Goal: Task Accomplishment & Management: Manage account settings

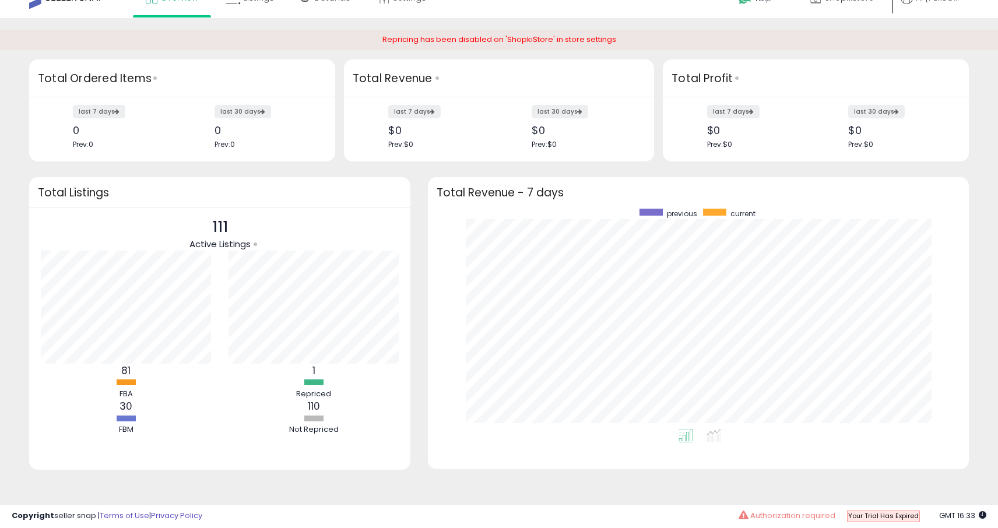
scroll to position [19, 0]
click at [806, 516] on span "Authorization required" at bounding box center [792, 515] width 85 height 11
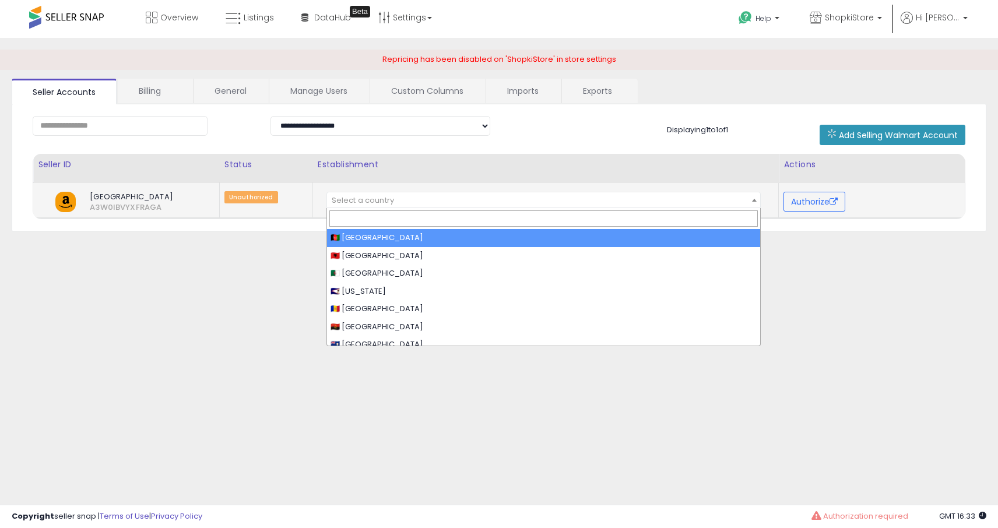
click at [751, 200] on span at bounding box center [754, 199] width 12 height 15
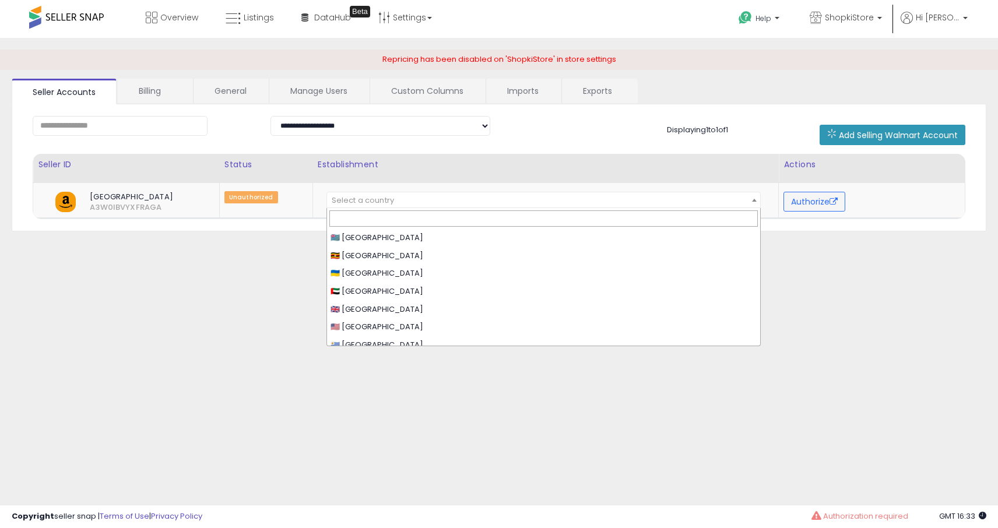
scroll to position [3602, 0]
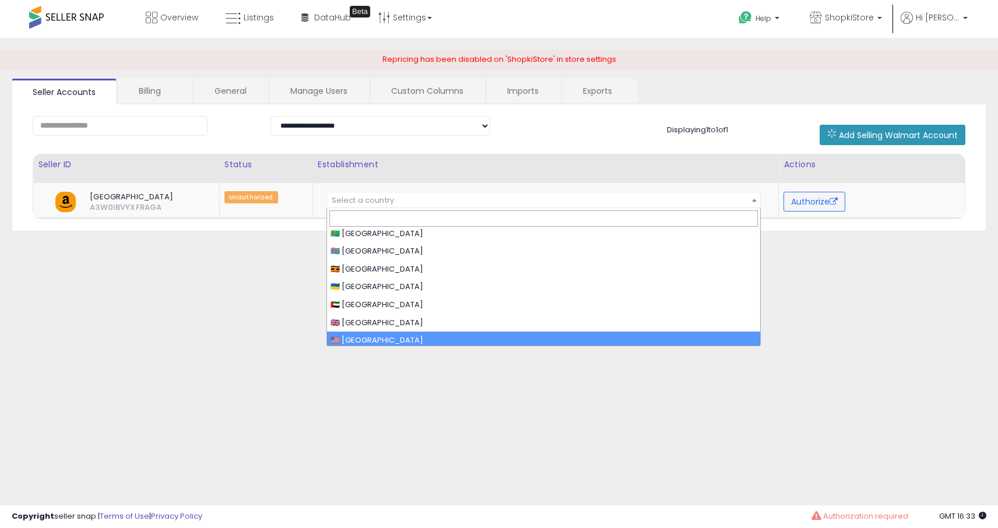
select select "**"
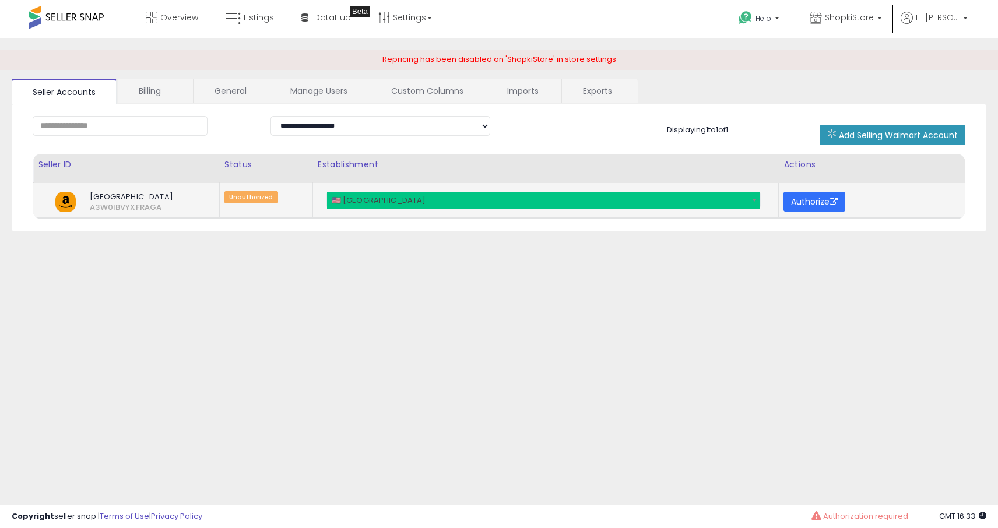
click at [820, 201] on button "Authorize" at bounding box center [814, 202] width 62 height 20
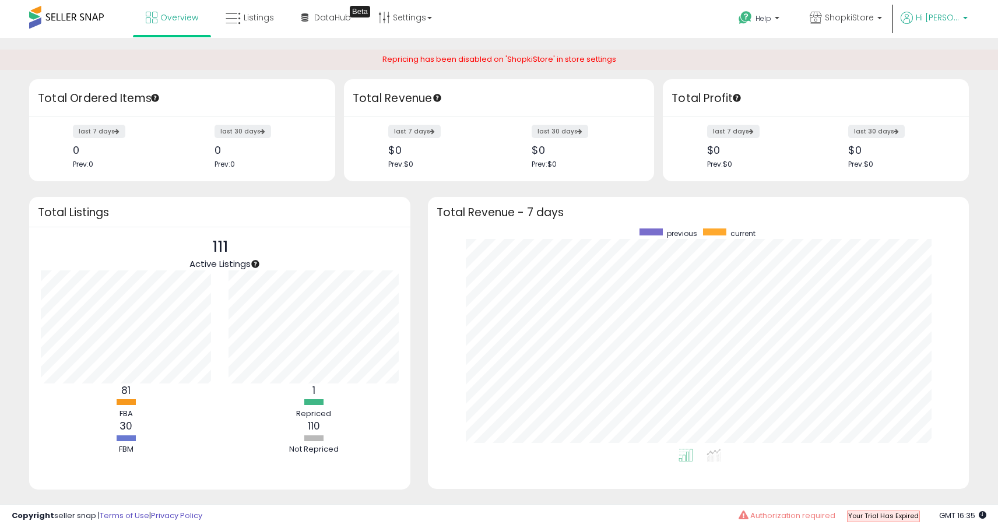
click at [965, 19] on b at bounding box center [965, 21] width 5 height 8
click at [942, 125] on link "Logout" at bounding box center [941, 123] width 26 height 11
